Goal: Information Seeking & Learning: Find specific fact

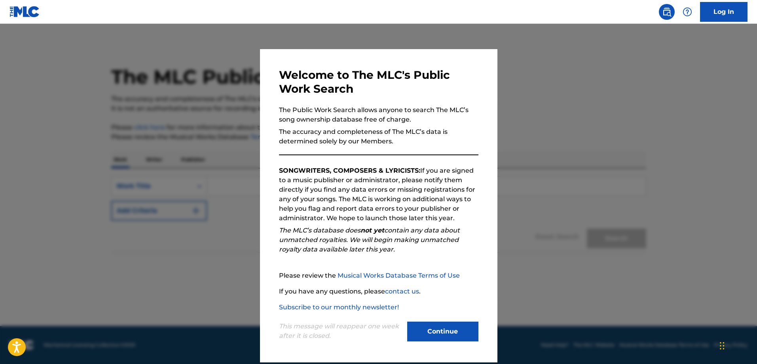
click at [453, 342] on div "Continue" at bounding box center [442, 332] width 71 height 22
click at [455, 334] on button "Continue" at bounding box center [442, 331] width 71 height 20
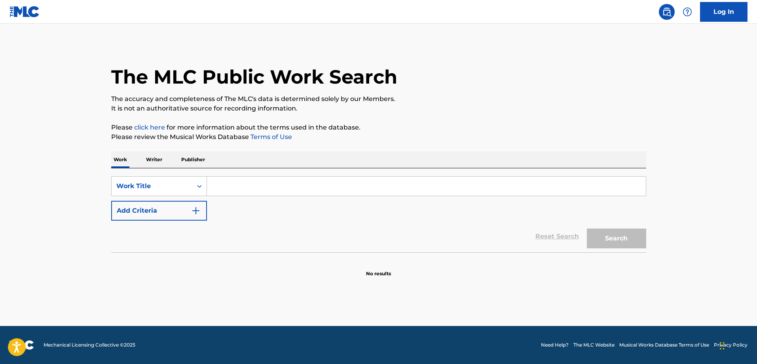
click at [322, 176] on div "SearchWithCriteriafae420a8-e9b3-4543-9480-c980fa857cd5 Work Title Add Criteria …" at bounding box center [378, 210] width 535 height 84
click at [320, 185] on input "Search Form" at bounding box center [426, 186] width 439 height 19
paste input "En Calidad De Urgente"
type input "En Calidad De Urgente"
click at [187, 207] on button "Add Criteria" at bounding box center [159, 211] width 96 height 20
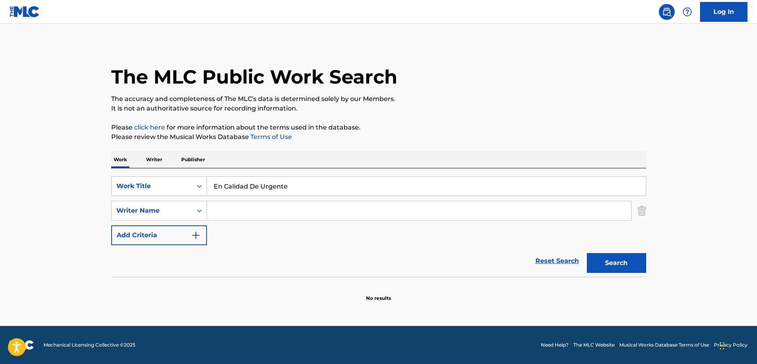
click at [272, 215] on input "Search Form" at bounding box center [419, 210] width 424 height 19
click at [242, 215] on input "Search Form" at bounding box center [419, 210] width 424 height 19
paste input "[PERSON_NAME]"
type input "[PERSON_NAME]"
click at [610, 260] on button "Search" at bounding box center [616, 263] width 59 height 20
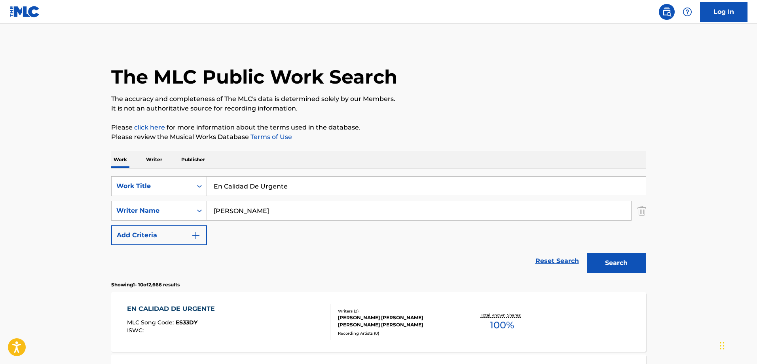
click at [267, 303] on div "EN CALIDAD DE URGENTE MLC Song Code : ES33DY ISWC : Writers ( 2 ) [PERSON_NAME]…" at bounding box center [378, 321] width 535 height 59
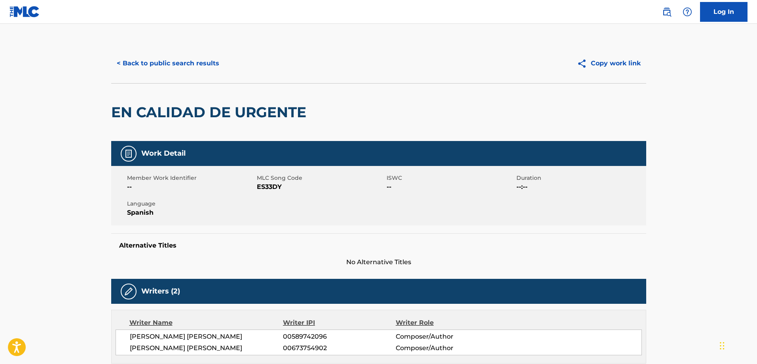
click at [269, 181] on span "MLC Song Code" at bounding box center [321, 178] width 128 height 8
click at [269, 188] on span "ES33DY" at bounding box center [321, 186] width 128 height 9
copy span "ES33DY"
